Goal: Information Seeking & Learning: Learn about a topic

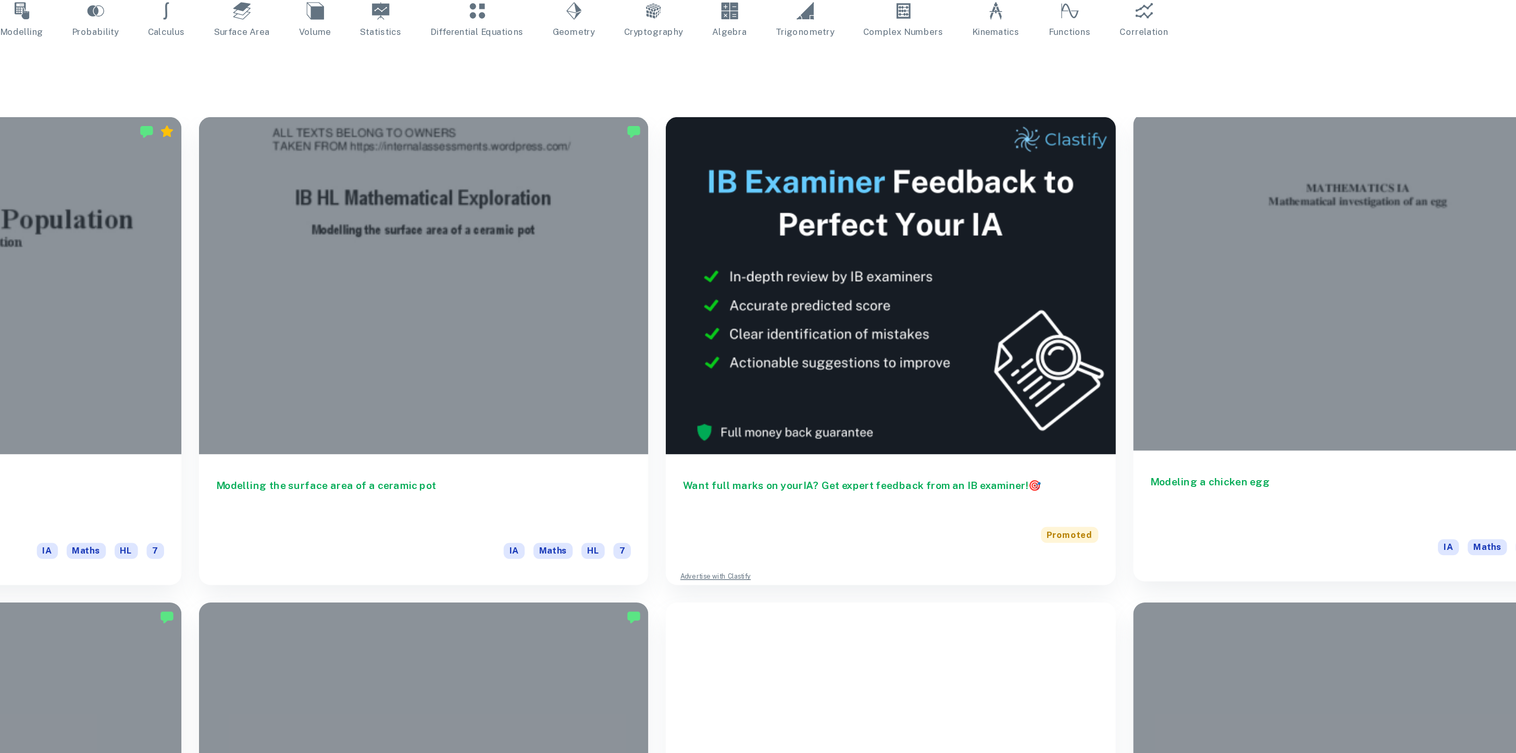
scroll to position [53, 0]
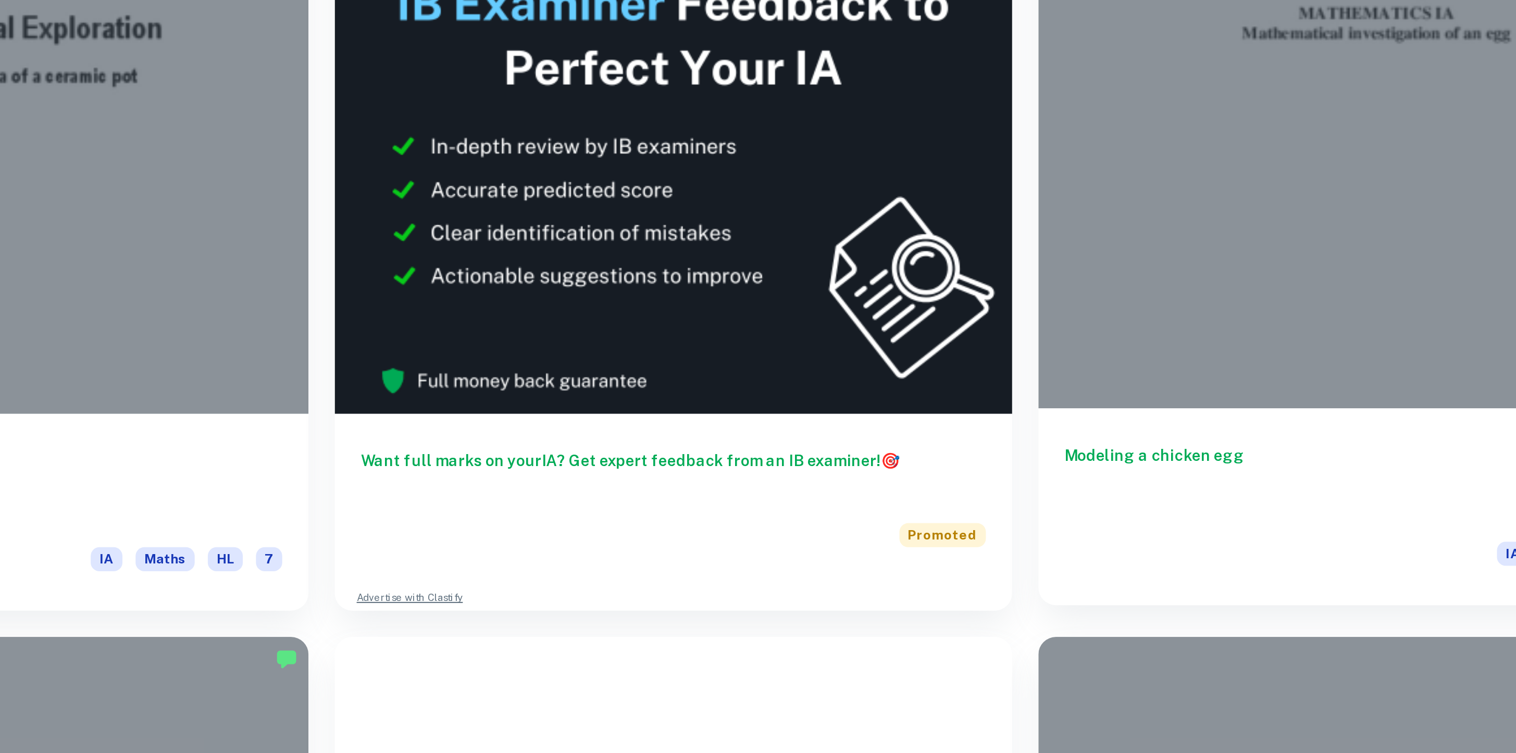
click at [1316, 597] on div "Modeling a chicken egg IA Maths HL 7" at bounding box center [1342, 584] width 322 height 94
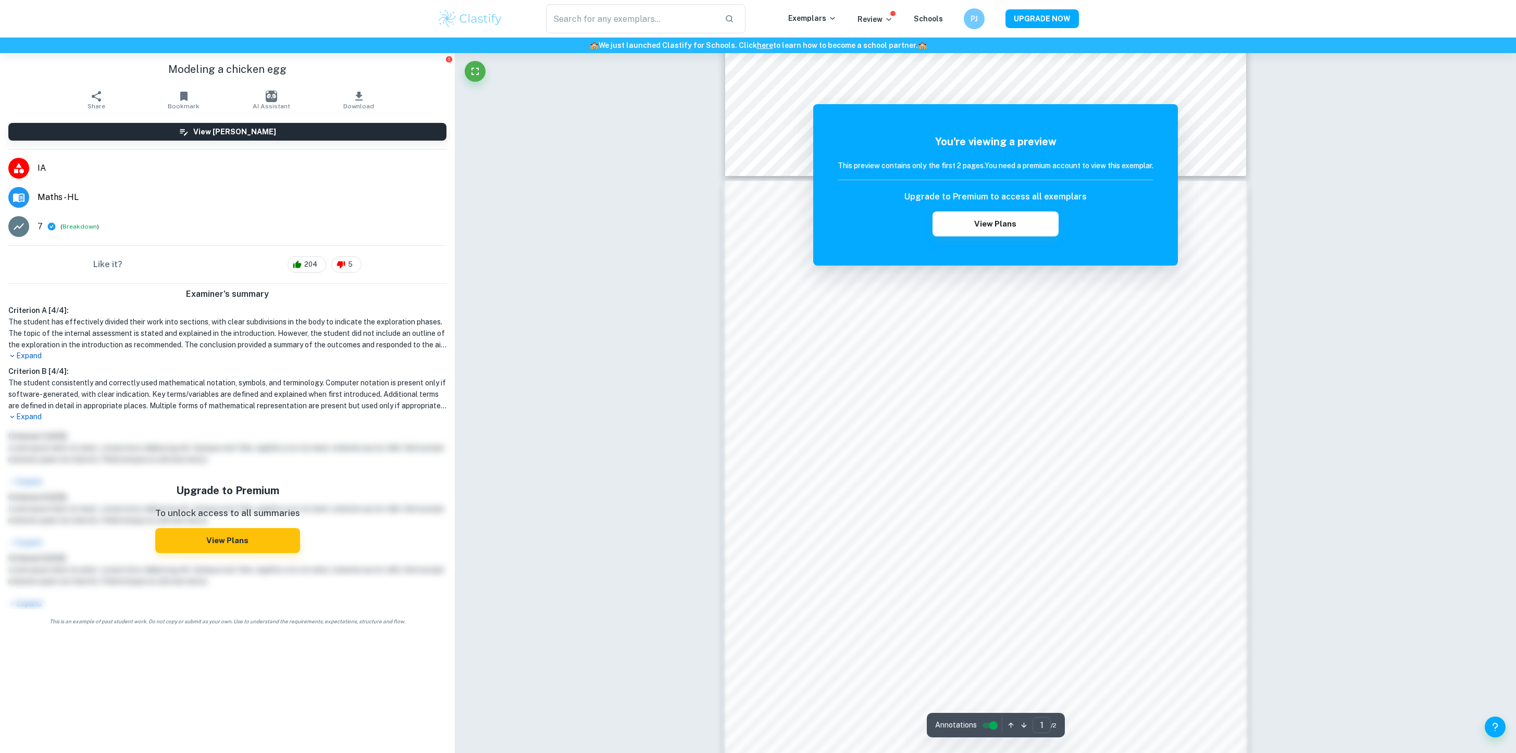
scroll to position [860, 0]
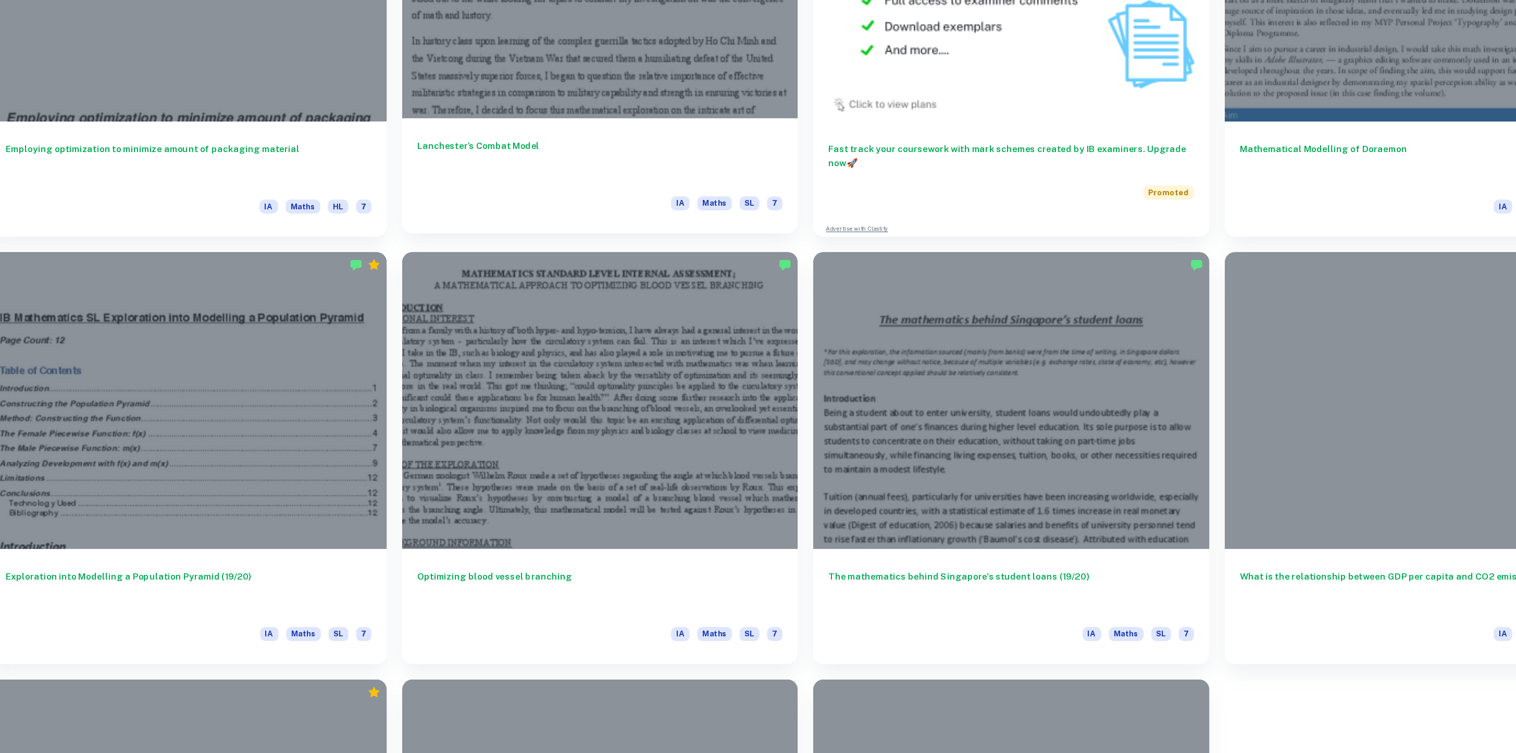
scroll to position [702, 0]
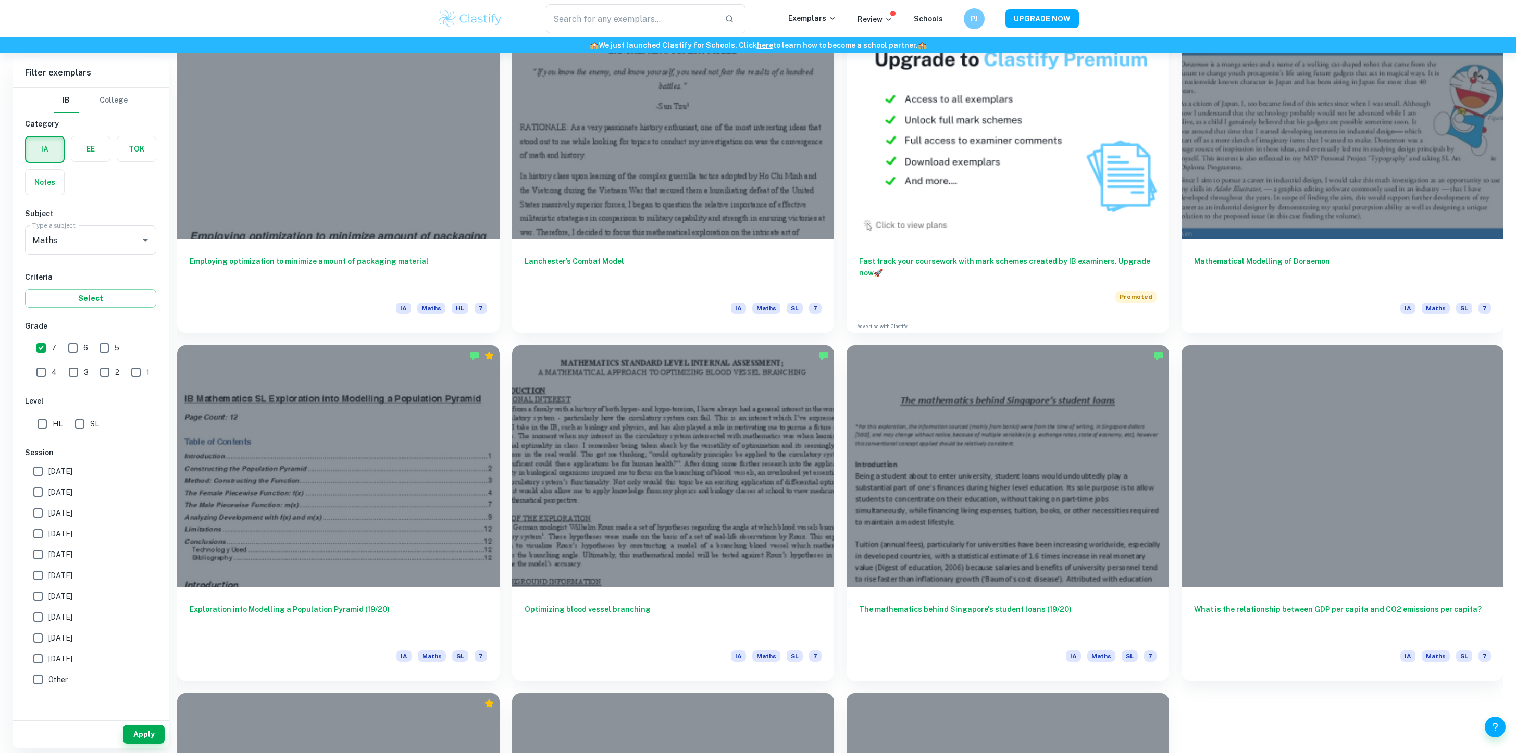
click at [51, 474] on span "[DATE]" at bounding box center [60, 471] width 24 height 11
click at [48, 474] on input "[DATE]" at bounding box center [38, 471] width 21 height 21
checkbox input "true"
click at [48, 482] on label "[DATE]" at bounding box center [88, 492] width 120 height 21
click at [48, 482] on input "[DATE]" at bounding box center [38, 492] width 21 height 21
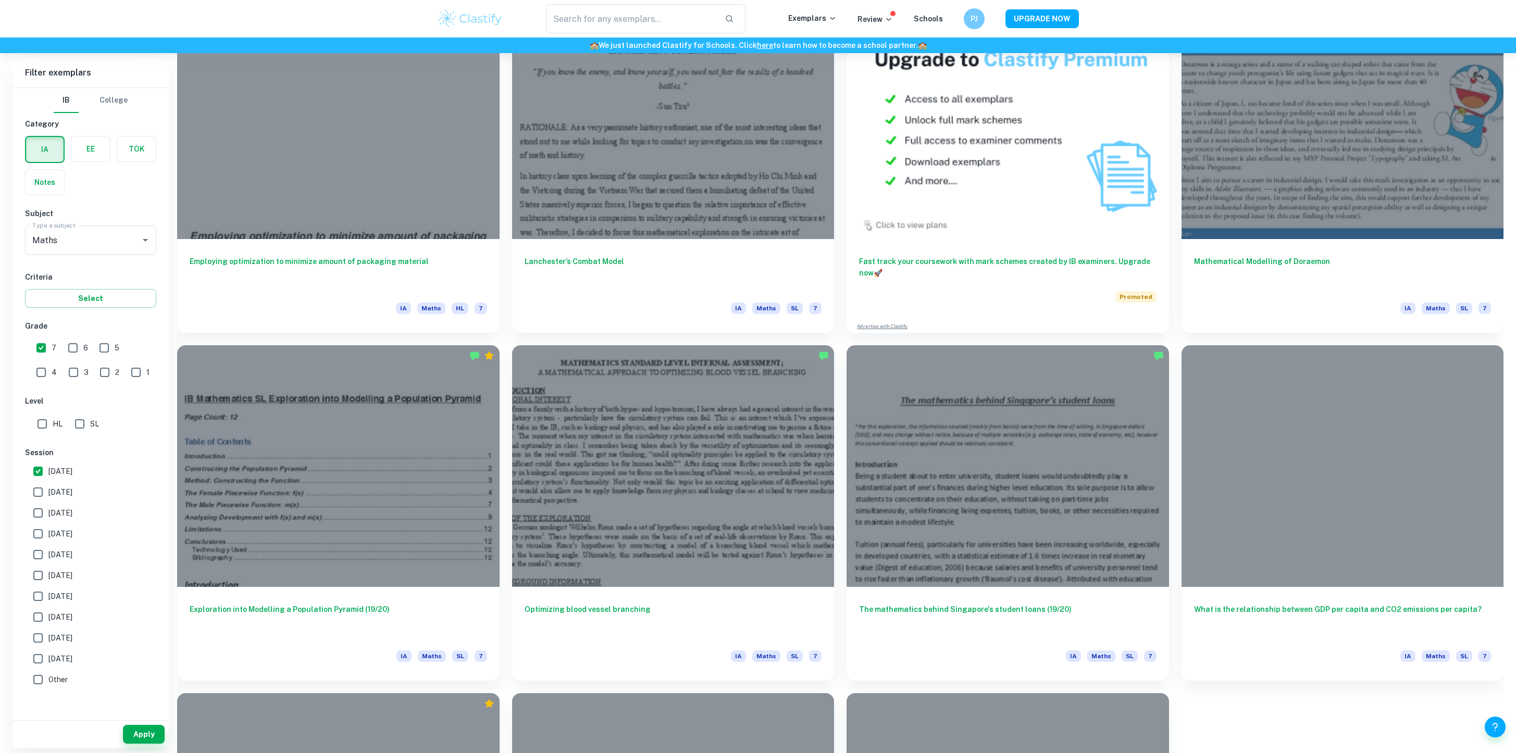
checkbox input "true"
click at [49, 528] on span "[DATE]" at bounding box center [60, 533] width 24 height 11
click at [48, 528] on input "[DATE]" at bounding box center [38, 533] width 21 height 21
checkbox input "true"
click at [49, 519] on label "[DATE]" at bounding box center [88, 513] width 120 height 21
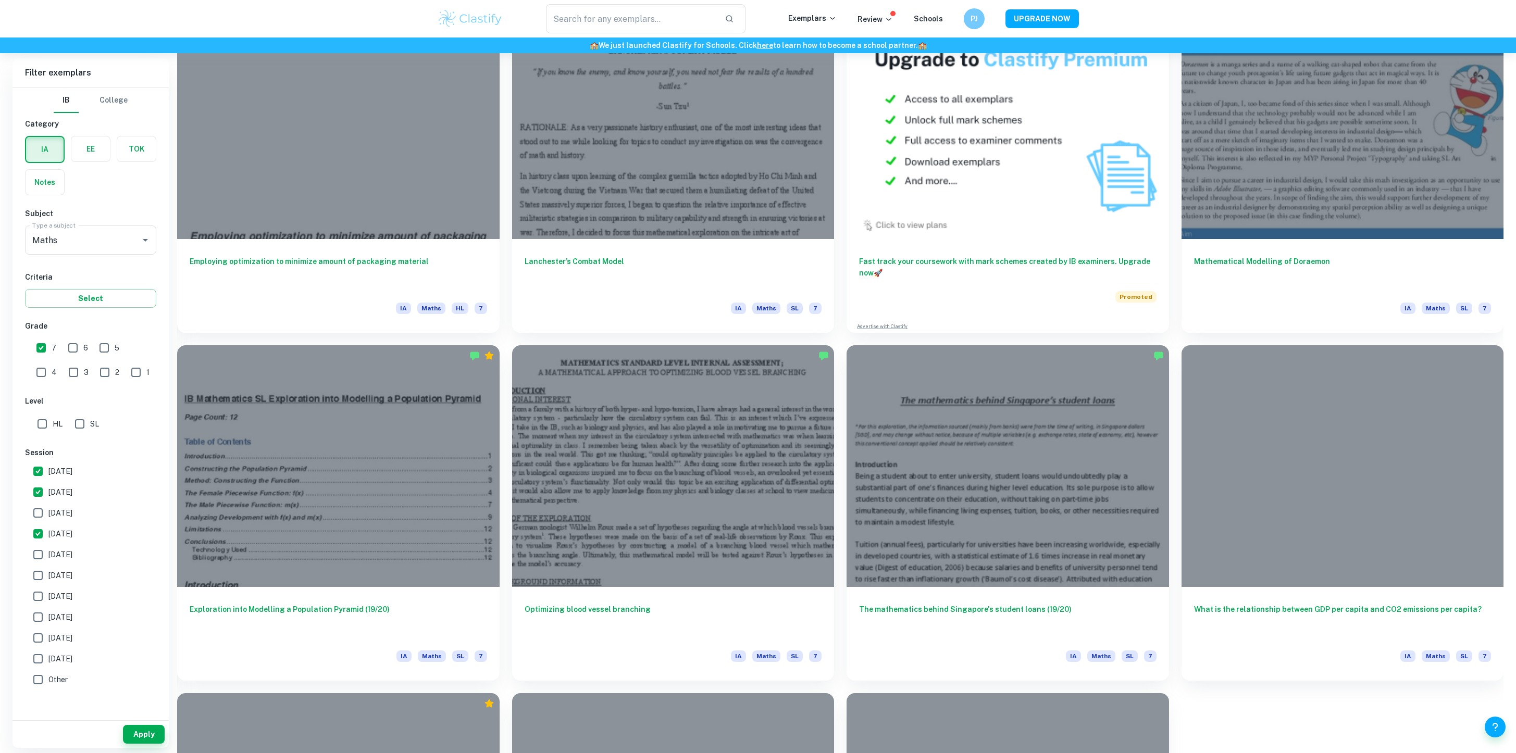
click at [48, 519] on input "[DATE]" at bounding box center [38, 513] width 21 height 21
checkbox input "true"
click at [144, 731] on button "Apply" at bounding box center [144, 734] width 42 height 19
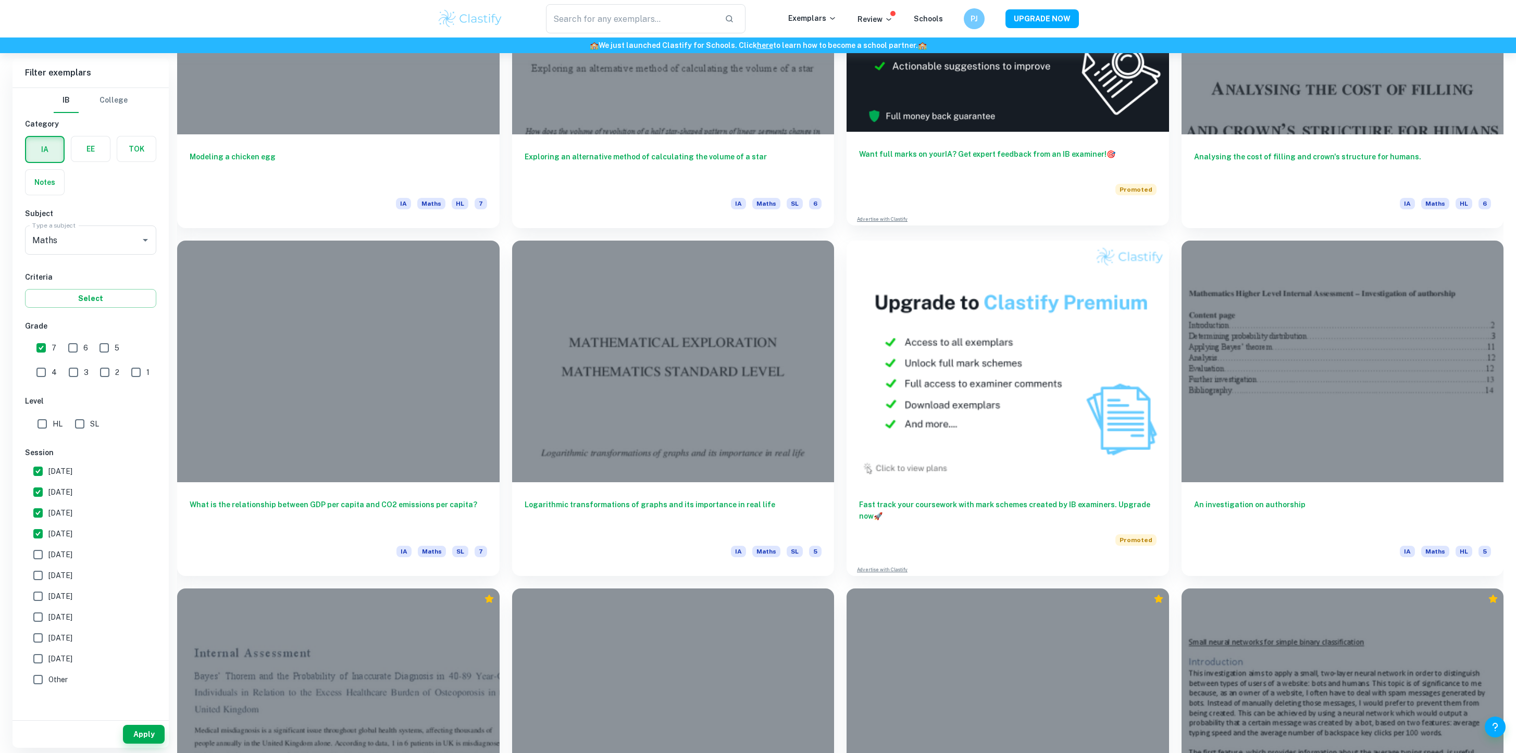
scroll to position [3254, 0]
